Goal: Find specific page/section: Find specific page/section

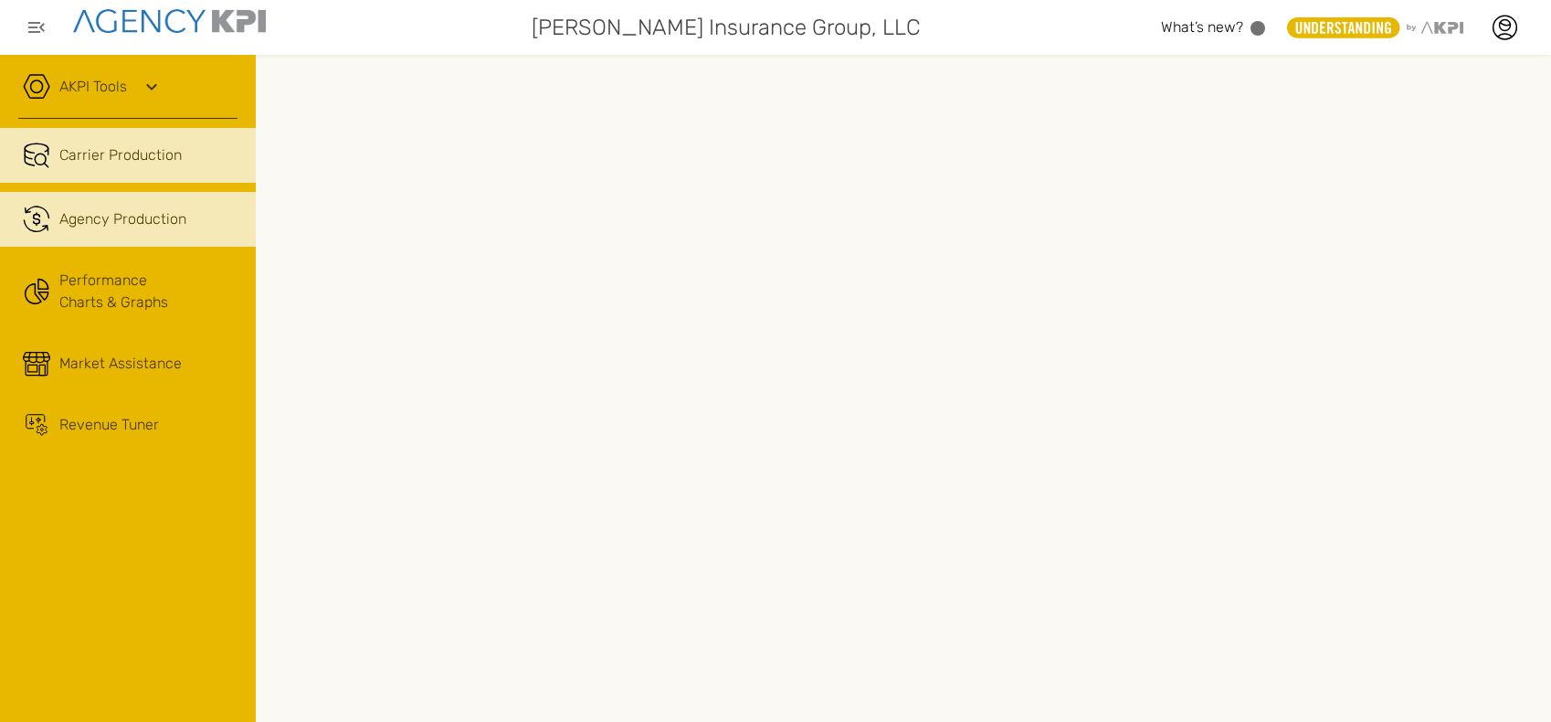
click at [54, 217] on link ".cls-1{fill:none;stroke:#221f20;stroke-linecap:round;stroke-linejoin:round;stro…" at bounding box center [128, 219] width 256 height 55
